Goal: Task Accomplishment & Management: Manage account settings

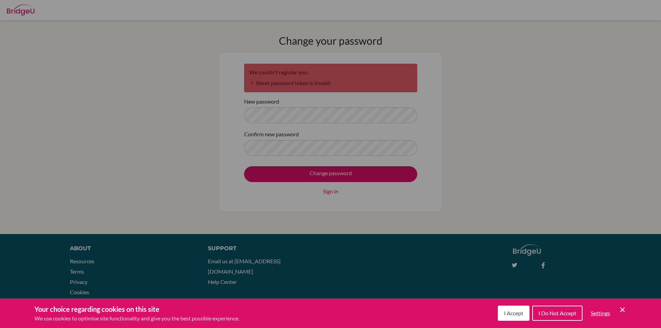
click at [501, 309] on button "I Accept" at bounding box center [514, 313] width 32 height 15
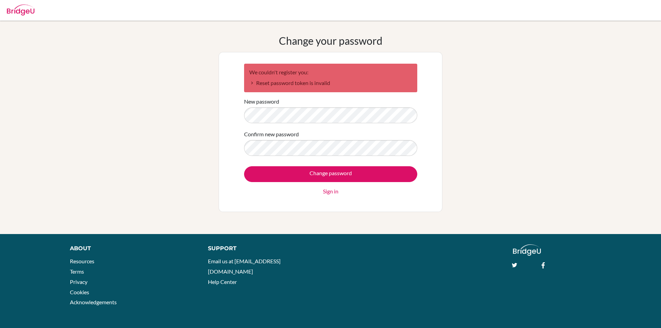
click at [26, 13] on img at bounding box center [21, 9] width 28 height 11
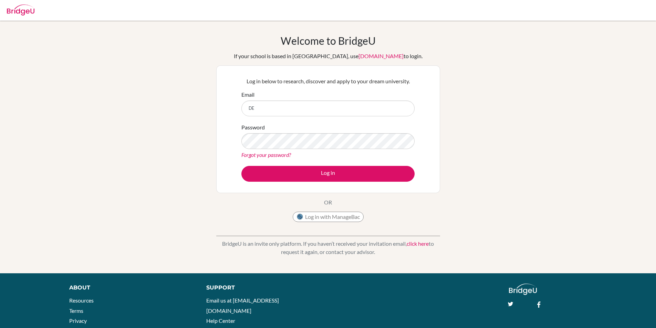
type input "D"
type input "debee.chan@sampoernaacademy.net"
click at [241, 166] on button "Log in" at bounding box center [327, 174] width 173 height 16
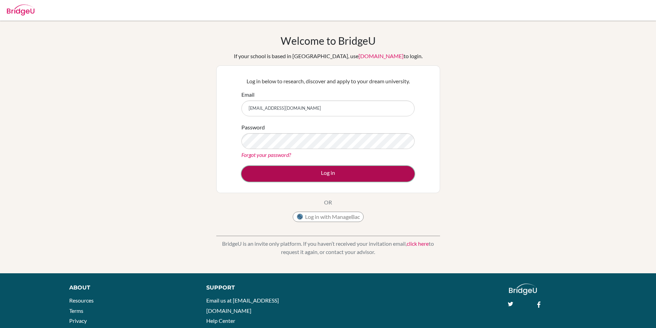
click at [326, 179] on button "Log in" at bounding box center [327, 174] width 173 height 16
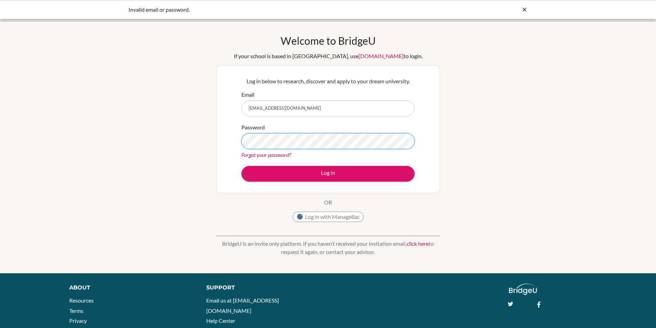
click at [241, 166] on button "Log in" at bounding box center [327, 174] width 173 height 16
click at [272, 155] on link "Forgot your password?" at bounding box center [266, 154] width 50 height 7
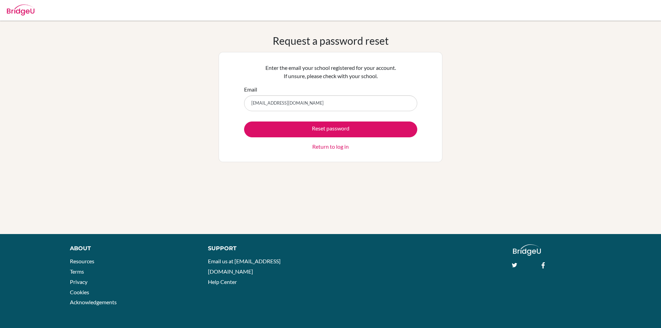
type input "[EMAIL_ADDRESS][DOMAIN_NAME]"
click at [244, 122] on button "Reset password" at bounding box center [330, 130] width 173 height 16
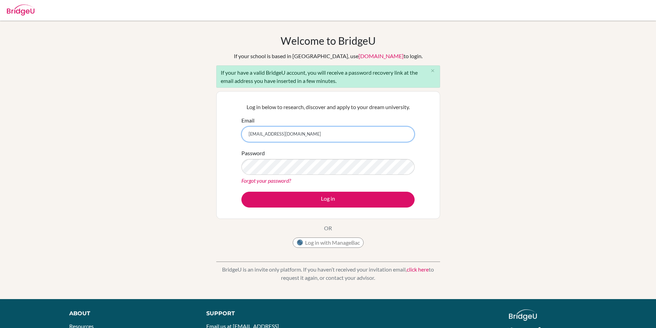
type input "debee.chan@sampoernaacademy.net"
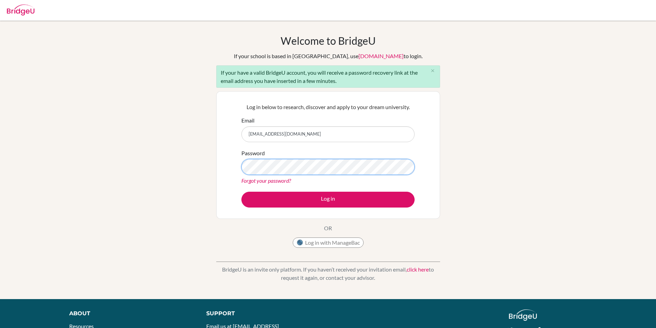
click at [241, 192] on button "Log in" at bounding box center [327, 200] width 173 height 16
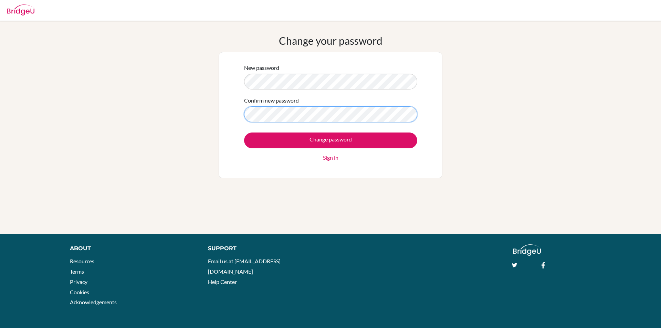
click at [244, 133] on input "Change password" at bounding box center [330, 141] width 173 height 16
